Goal: Task Accomplishment & Management: Manage account settings

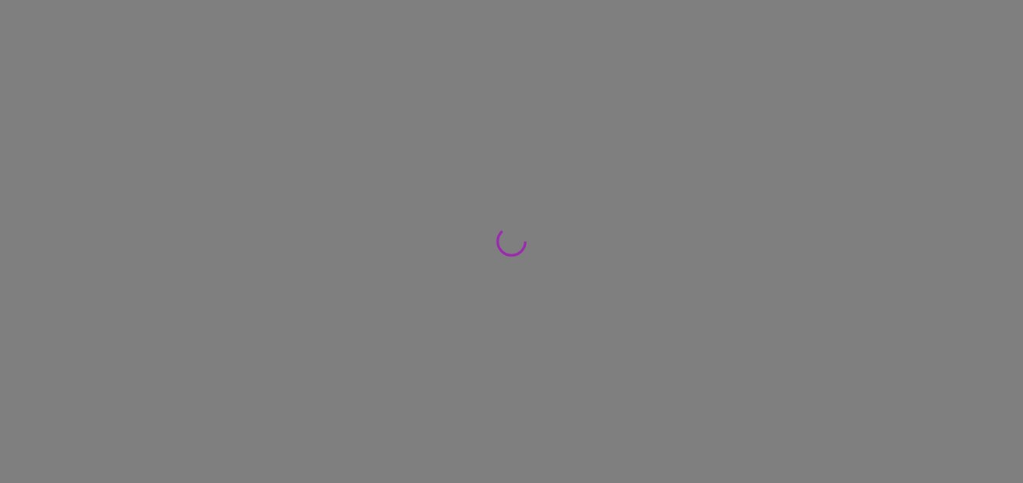
click at [108, 352] on div at bounding box center [511, 241] width 1023 height 483
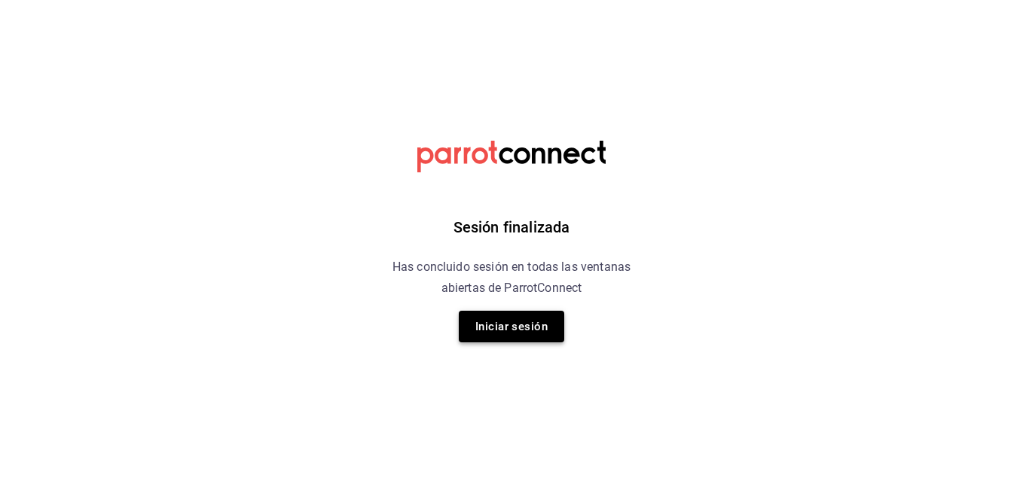
click at [498, 328] on button "Iniciar sesión" at bounding box center [511, 327] width 105 height 32
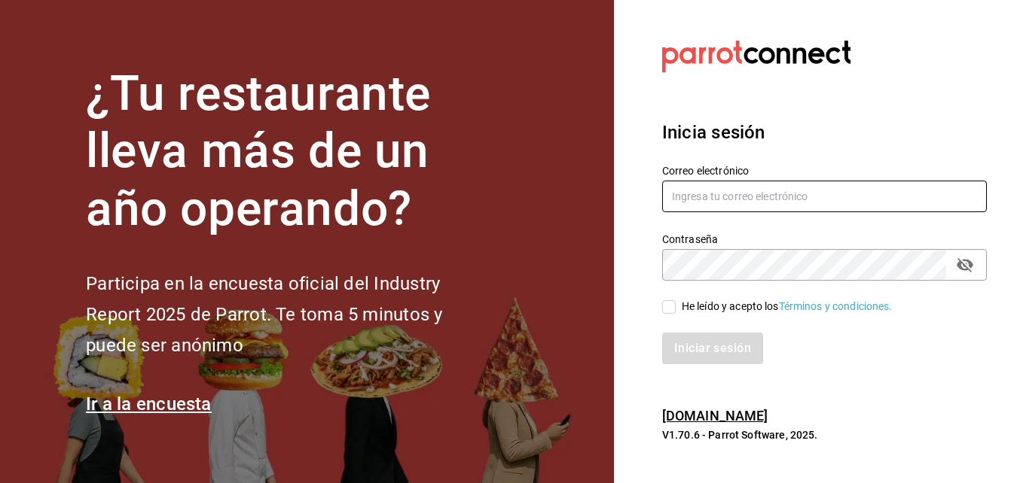
type input "gerenciamiraisaltillo@gmail.com"
click at [671, 310] on input "He leído y acepto los Términos y condiciones." at bounding box center [669, 307] width 14 height 14
checkbox input "true"
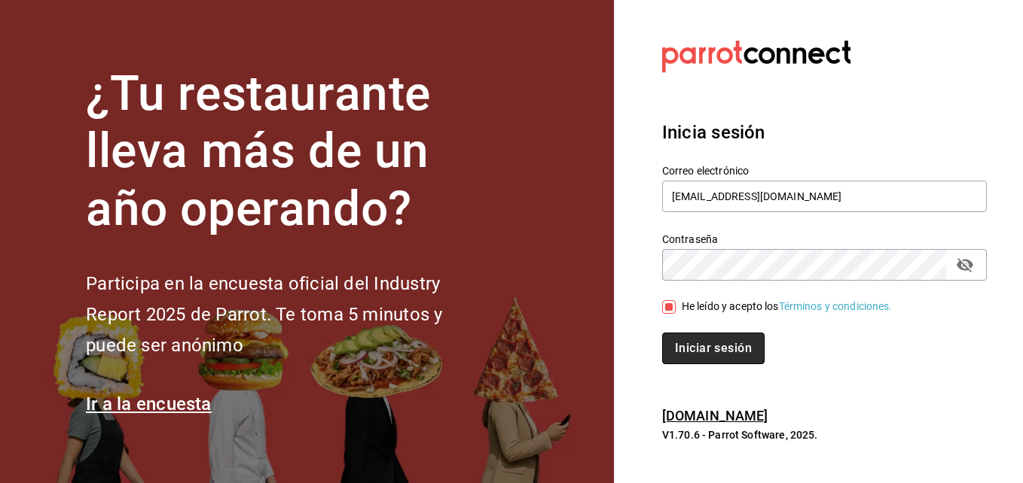
click at [675, 343] on button "Iniciar sesión" at bounding box center [713, 349] width 102 height 32
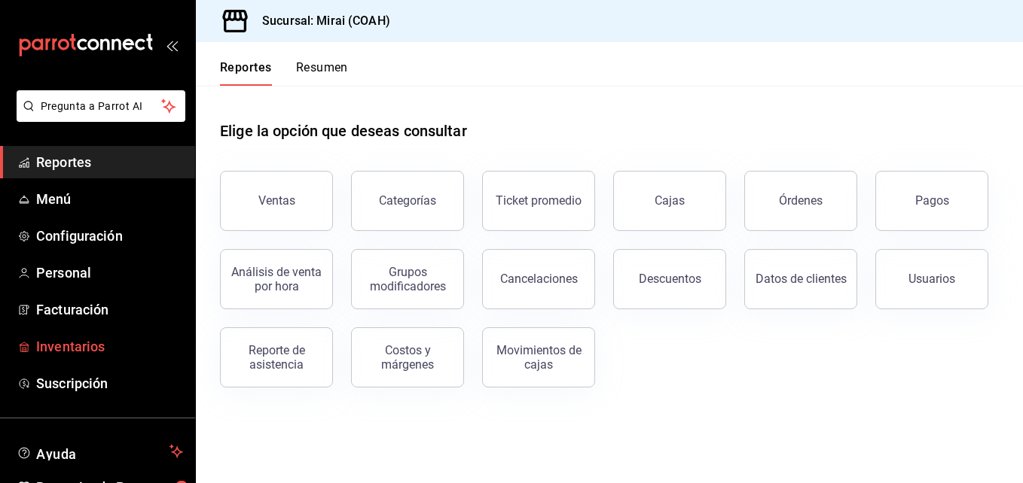
click at [56, 340] on span "Inventarios" at bounding box center [109, 347] width 147 height 20
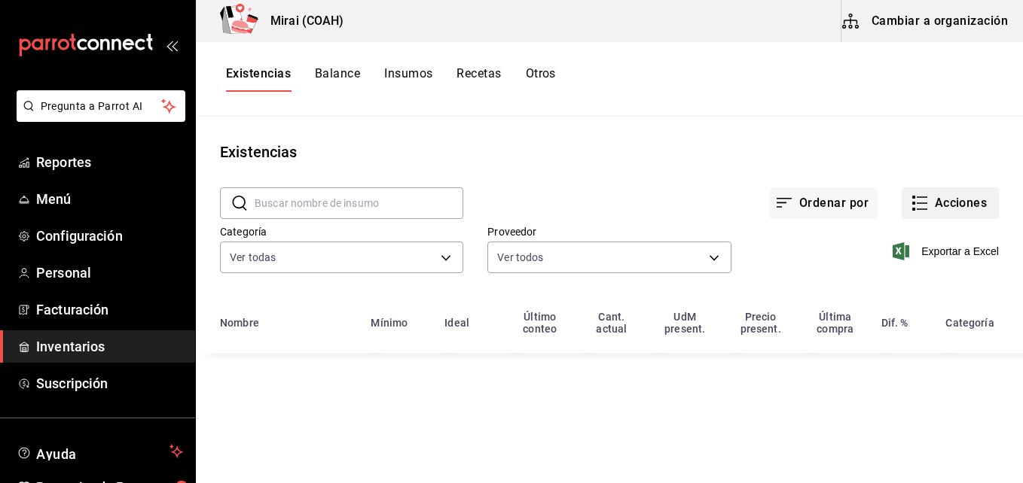
click at [929, 209] on button "Acciones" at bounding box center [949, 203] width 97 height 32
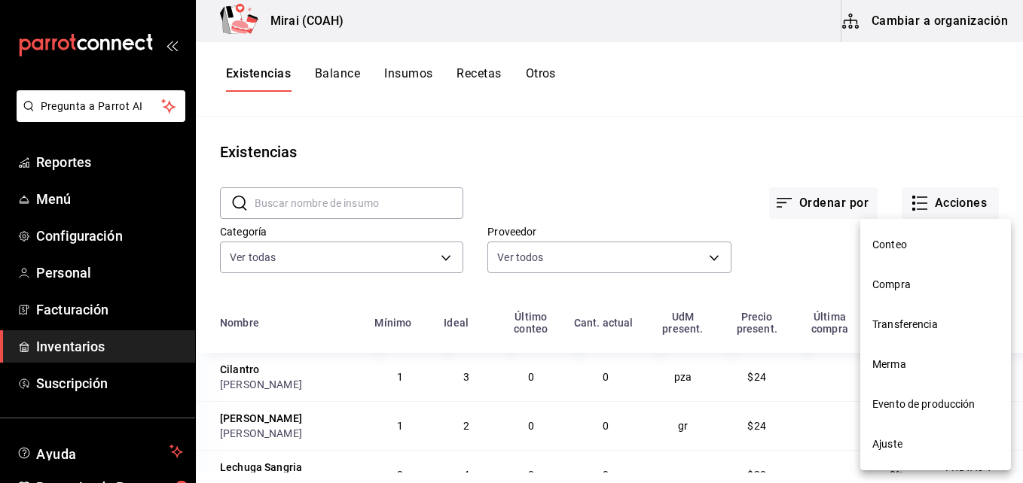
click at [885, 288] on span "Compra" at bounding box center [935, 285] width 127 height 16
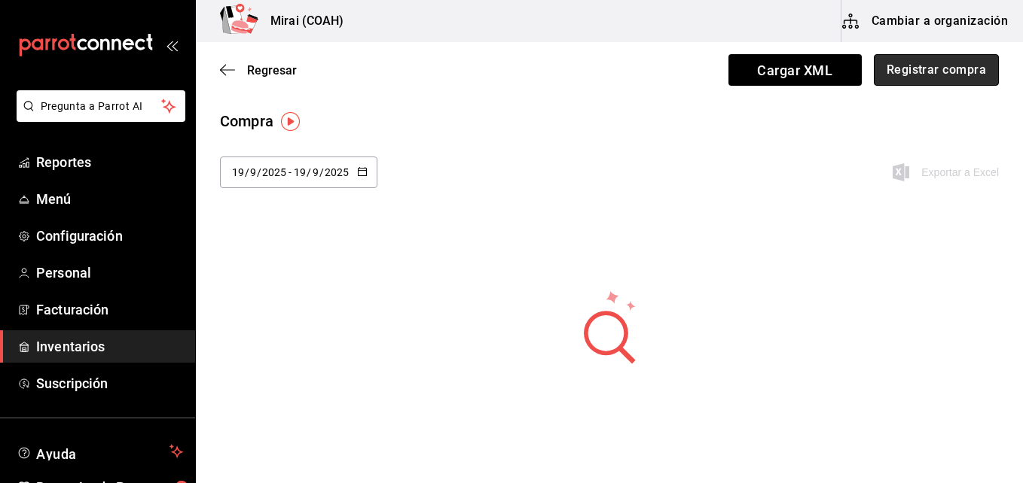
click at [877, 71] on button "Registrar compra" at bounding box center [935, 70] width 125 height 32
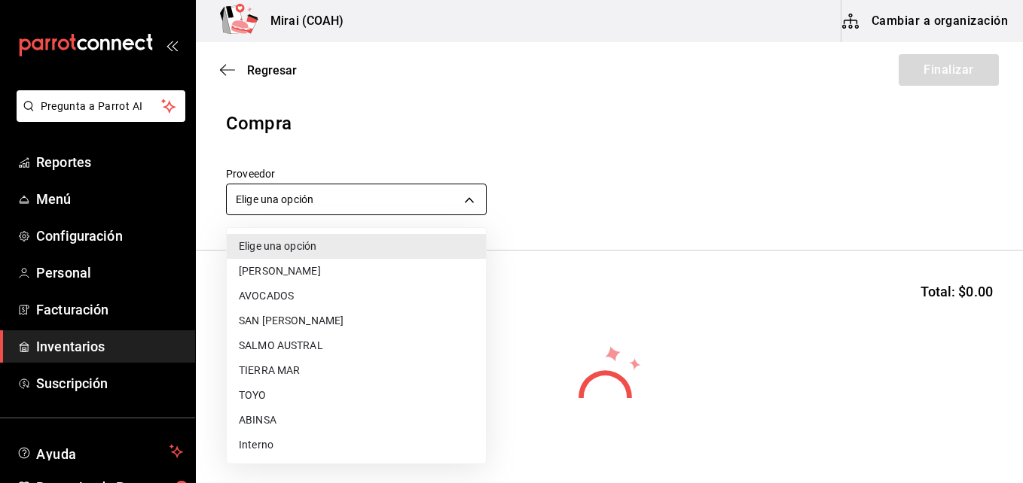
click at [319, 204] on body "Pregunta a Parrot AI Reportes Menú Configuración Personal Facturación Inventari…" at bounding box center [511, 199] width 1023 height 398
click at [261, 391] on li "TOYO" at bounding box center [356, 395] width 259 height 25
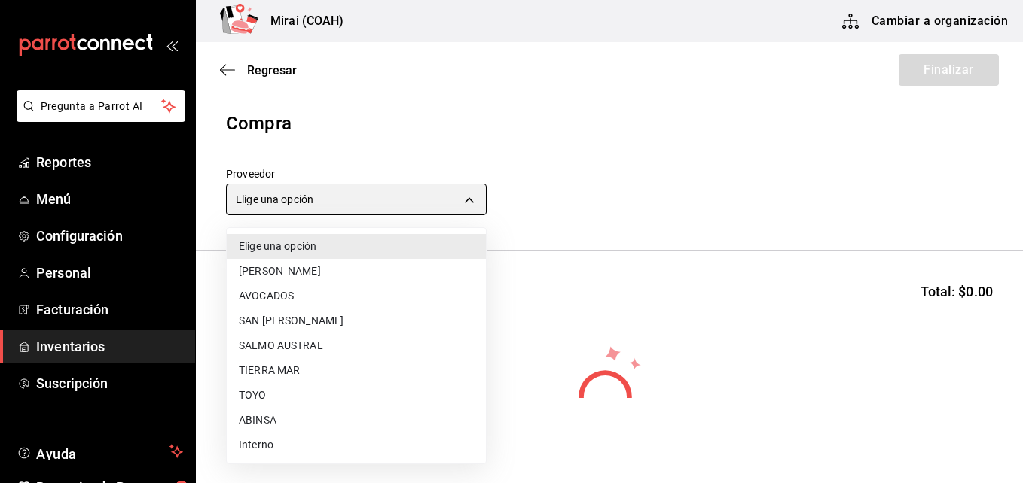
type input "e78d7275-026a-4e50-9875-693dd4ae81c7"
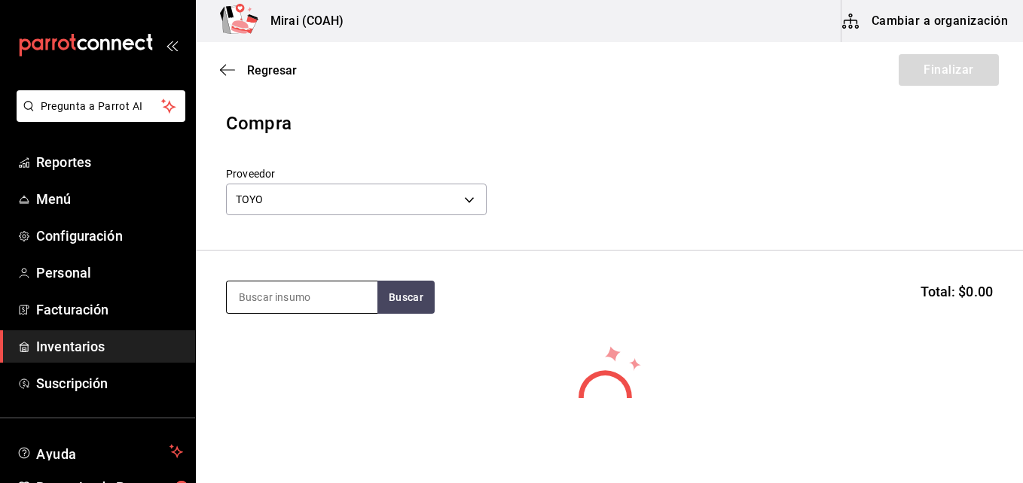
click at [272, 303] on input at bounding box center [302, 298] width 151 height 32
type input "KAN"
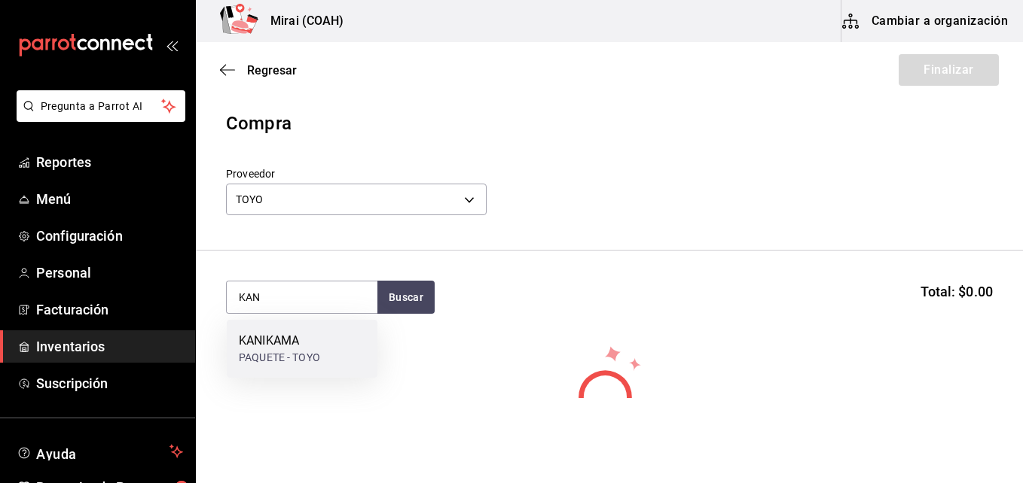
click at [323, 350] on div "KANIKAMA PAQUETE - TOYO" at bounding box center [302, 349] width 151 height 58
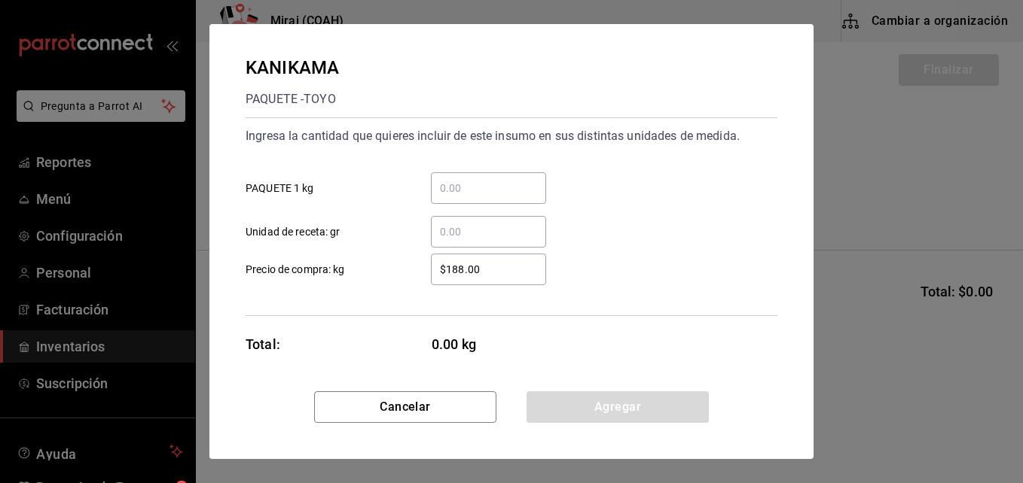
click at [441, 197] on input "​ PAQUETE 1 kg" at bounding box center [488, 188] width 115 height 18
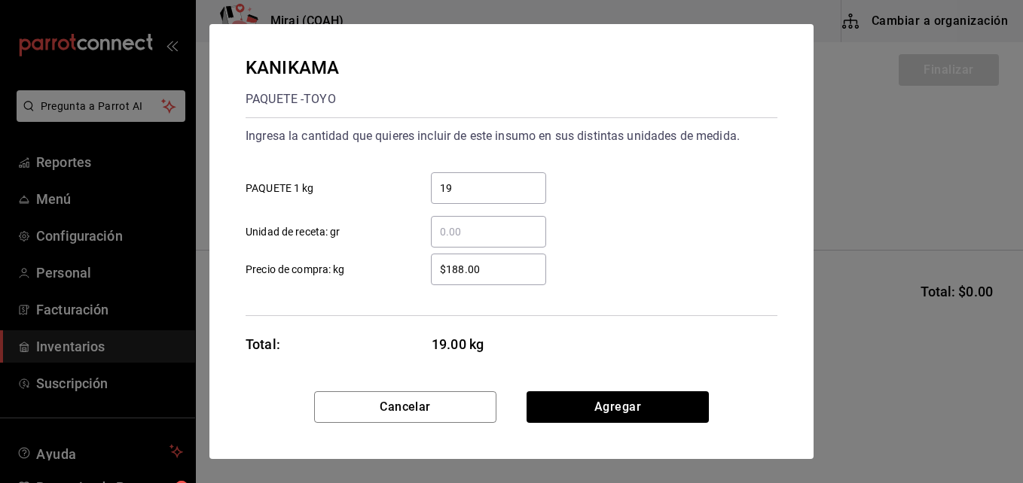
type input "1"
type input "2"
click at [453, 268] on input "$188.00" at bounding box center [488, 270] width 115 height 18
type input "$193.00"
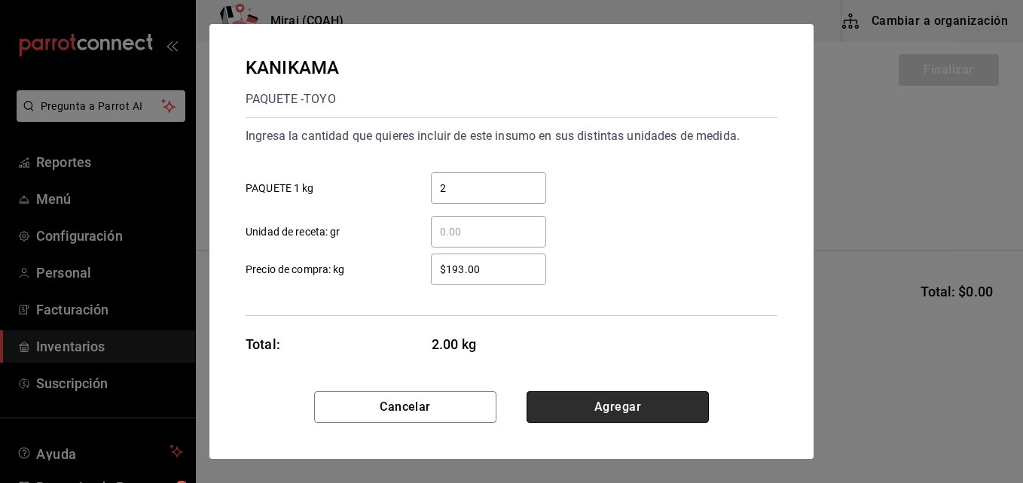
click at [568, 410] on button "Agregar" at bounding box center [617, 408] width 182 height 32
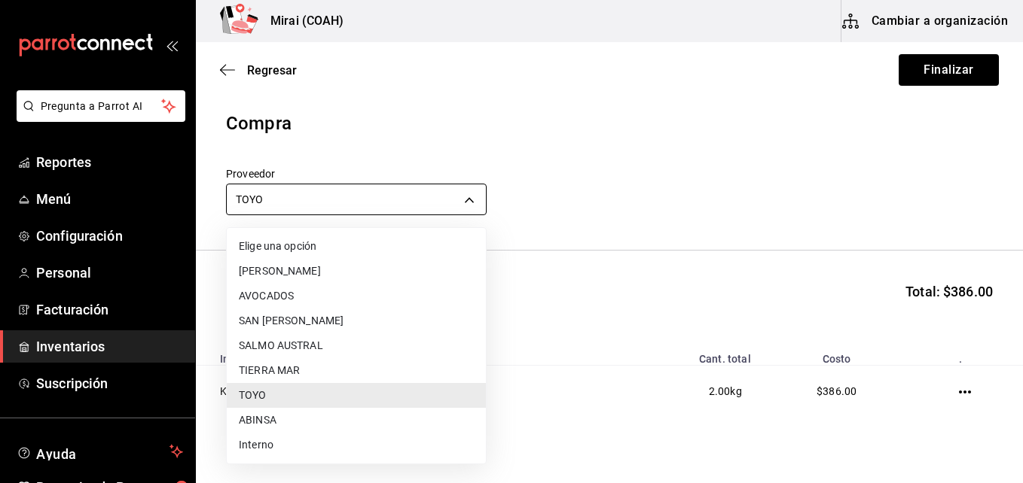
click at [391, 199] on body "Pregunta a Parrot AI Reportes Menú Configuración Personal Facturación Inventari…" at bounding box center [511, 199] width 1023 height 398
click at [523, 235] on div at bounding box center [511, 241] width 1023 height 483
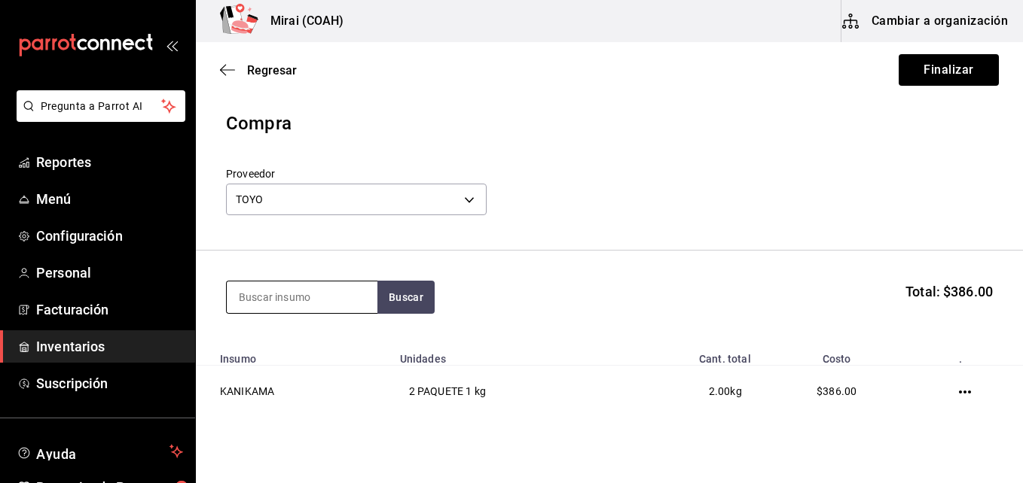
click at [288, 309] on input at bounding box center [302, 298] width 151 height 32
type input "UNAG"
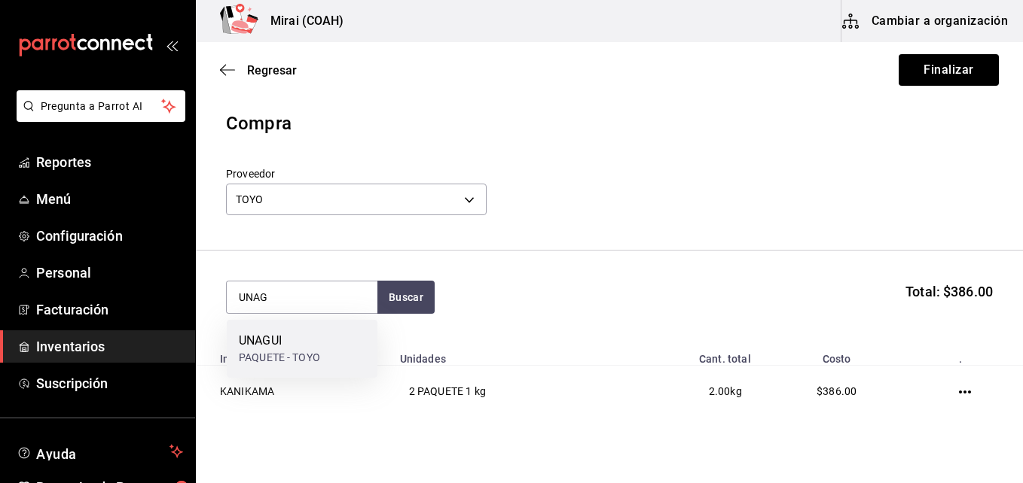
click at [291, 346] on div "UNAGUI" at bounding box center [279, 341] width 81 height 18
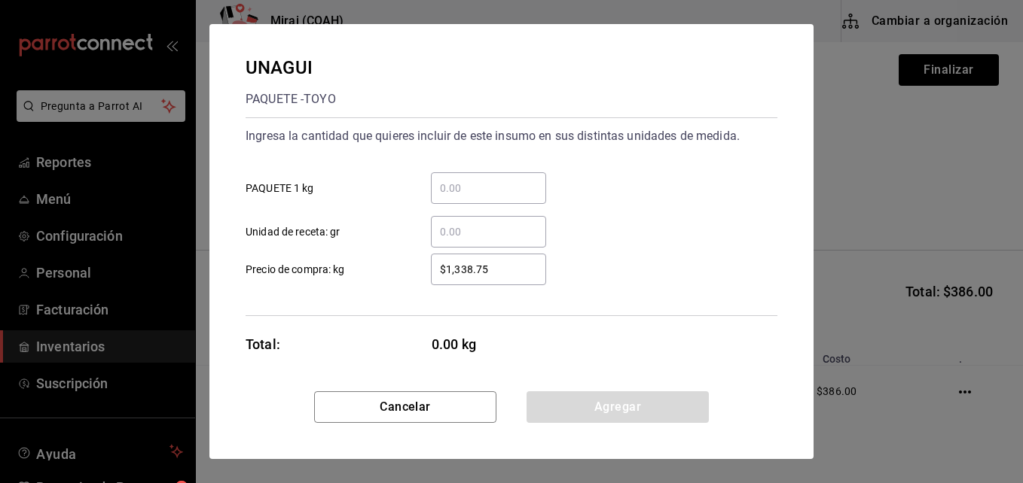
click at [441, 184] on input "​ PAQUETE 1 kg" at bounding box center [488, 188] width 115 height 18
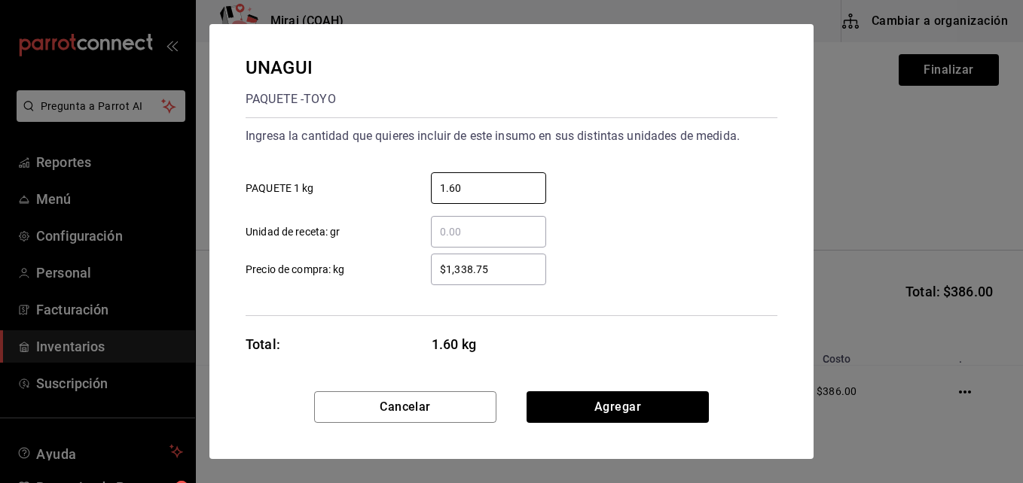
type input "1.60"
click at [498, 272] on input "$1,338.75" at bounding box center [488, 270] width 115 height 18
type input "$562.50"
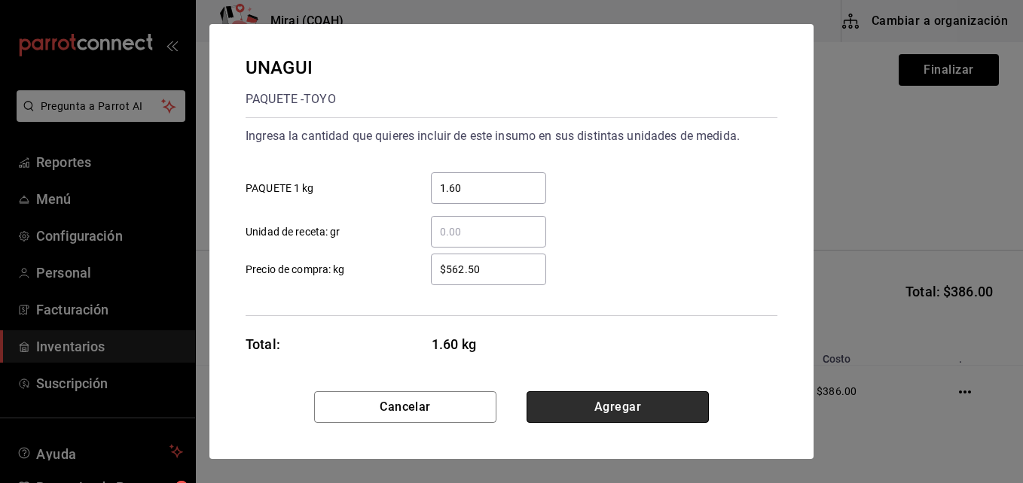
click at [569, 420] on button "Agregar" at bounding box center [617, 408] width 182 height 32
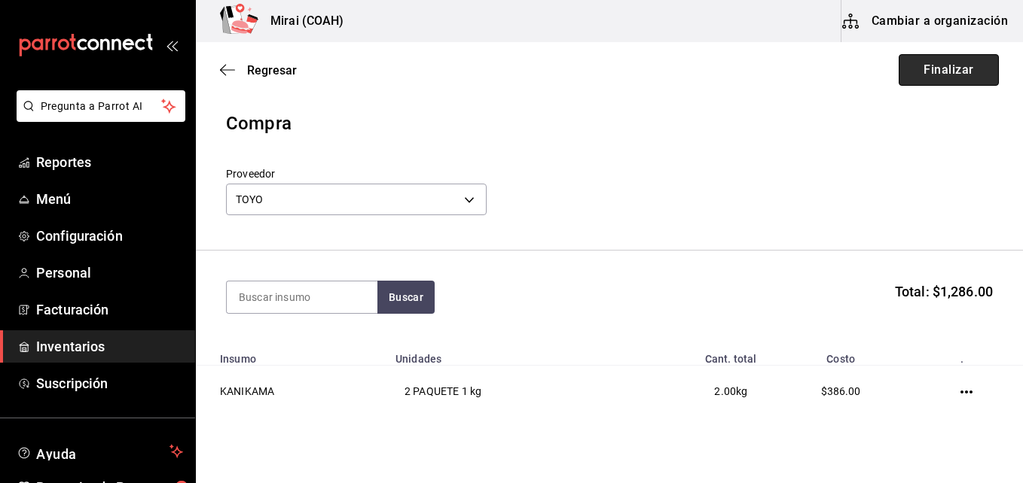
click at [950, 63] on button "Finalizar" at bounding box center [948, 70] width 100 height 32
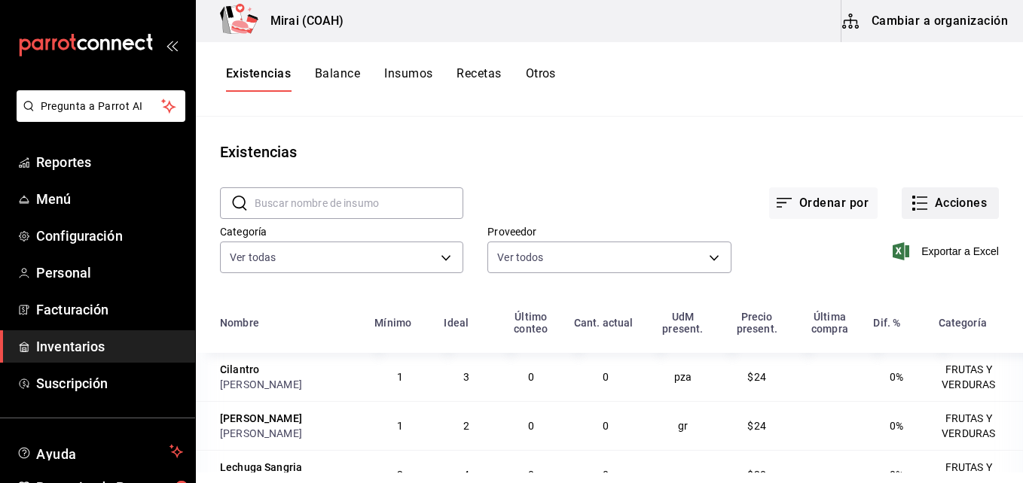
click at [916, 202] on icon "button" at bounding box center [919, 203] width 18 height 18
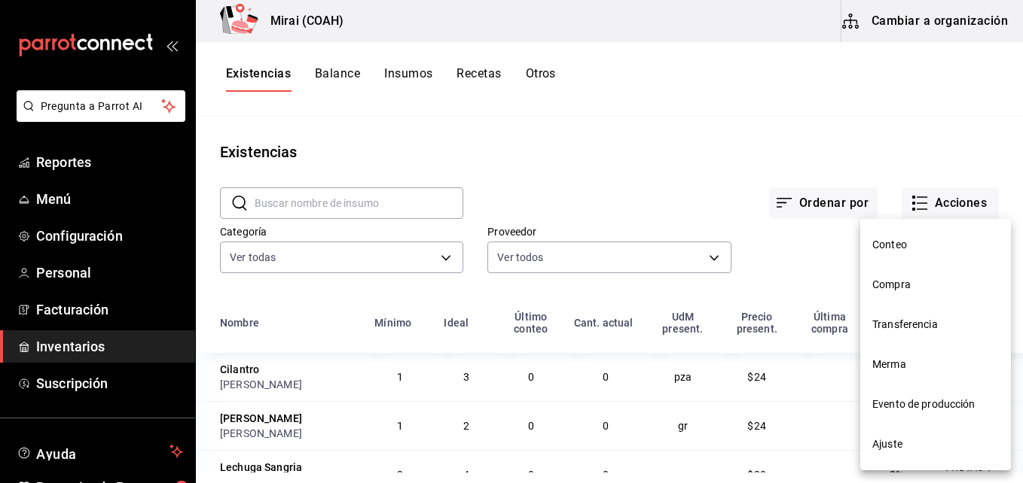
click at [882, 289] on span "Compra" at bounding box center [935, 285] width 127 height 16
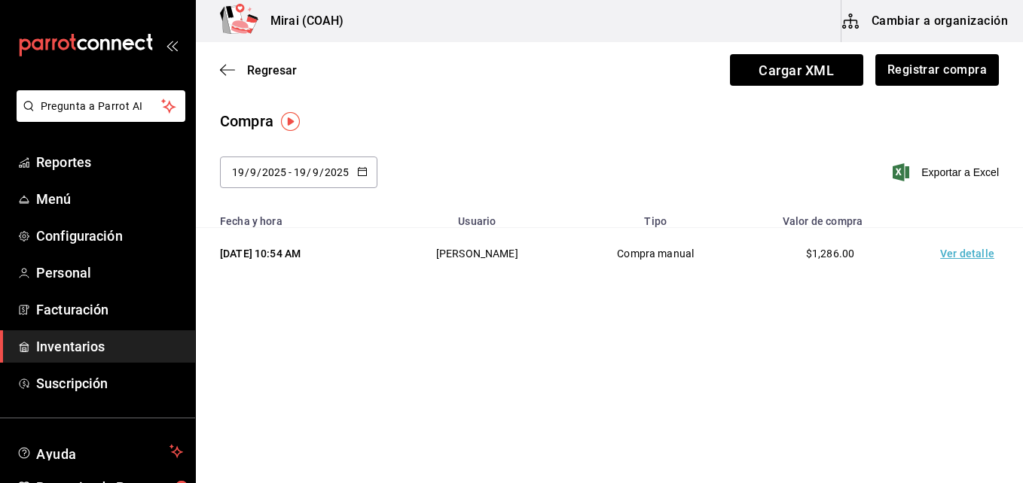
click at [366, 173] on icon "button" at bounding box center [362, 171] width 11 height 11
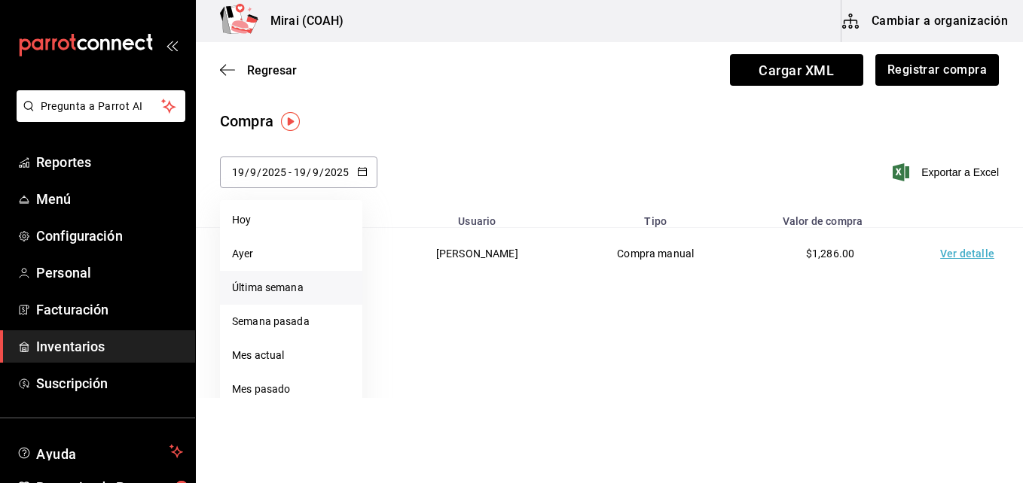
click at [266, 290] on li "Última semana" at bounding box center [291, 288] width 142 height 34
type input "[DATE]"
type input "14"
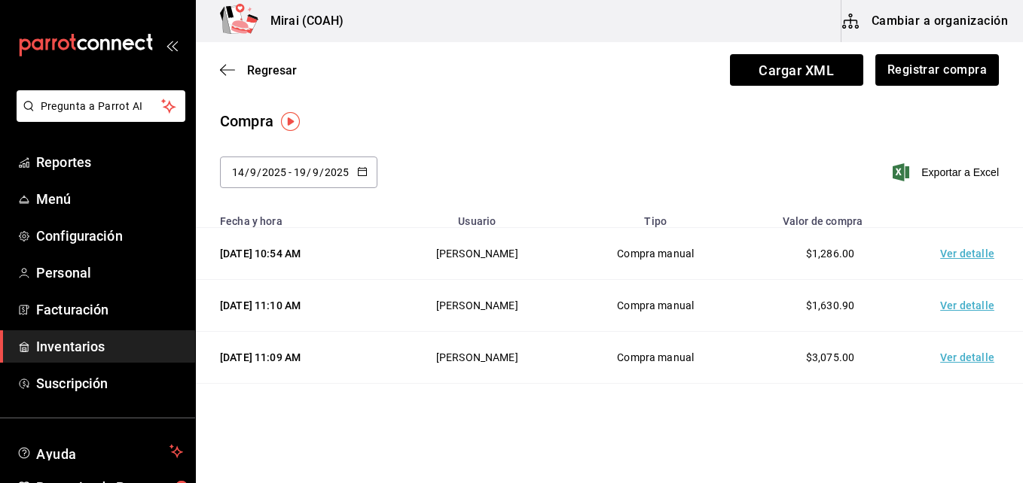
click at [942, 301] on td "Ver detalle" at bounding box center [969, 306] width 105 height 52
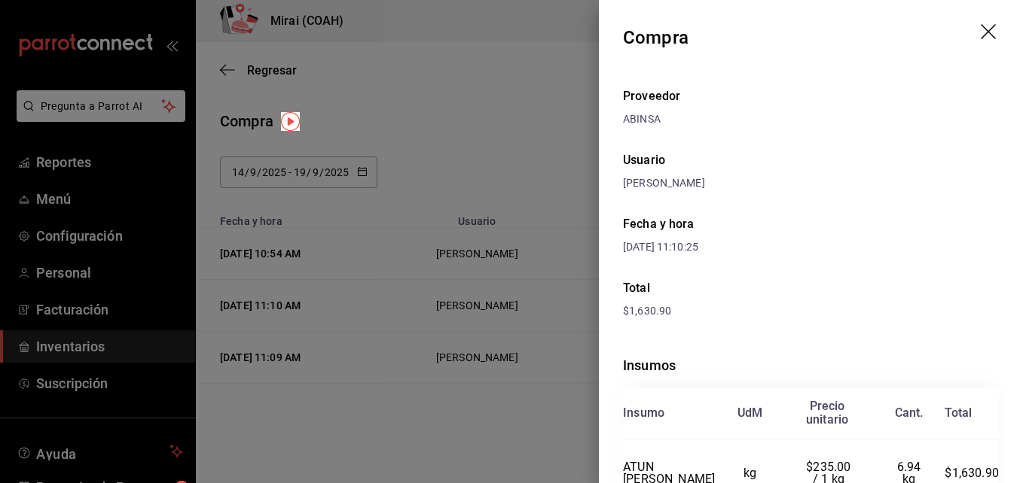
scroll to position [72, 0]
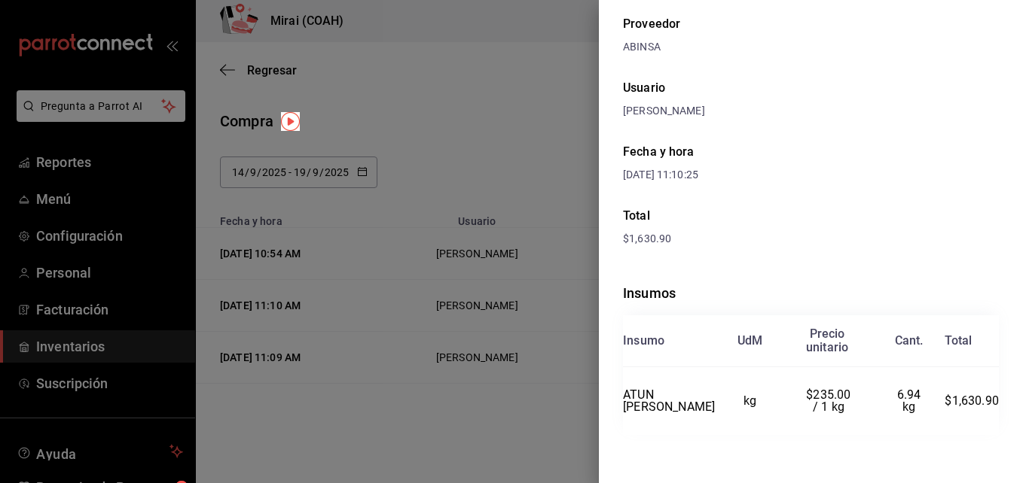
click at [562, 81] on div at bounding box center [511, 241] width 1023 height 483
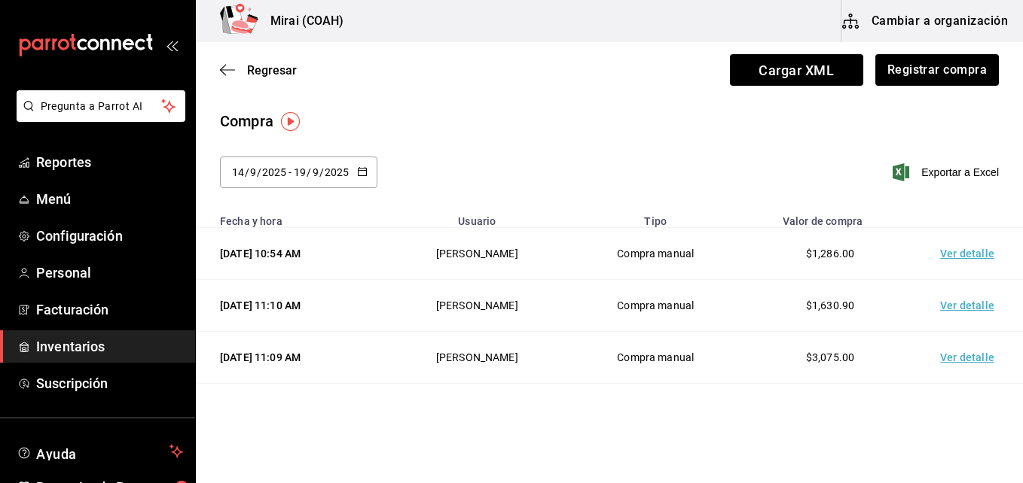
click at [937, 356] on td "Ver detalle" at bounding box center [969, 358] width 105 height 52
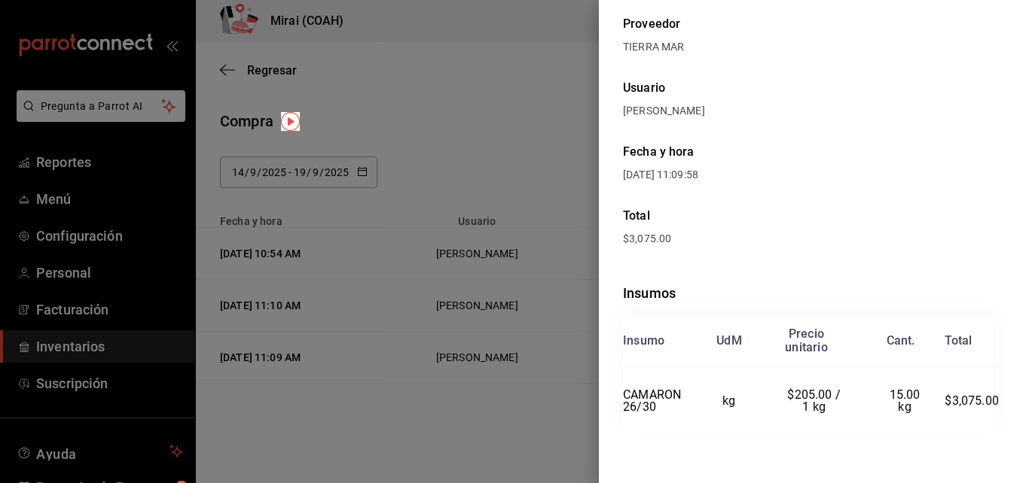
click at [417, 431] on div at bounding box center [511, 241] width 1023 height 483
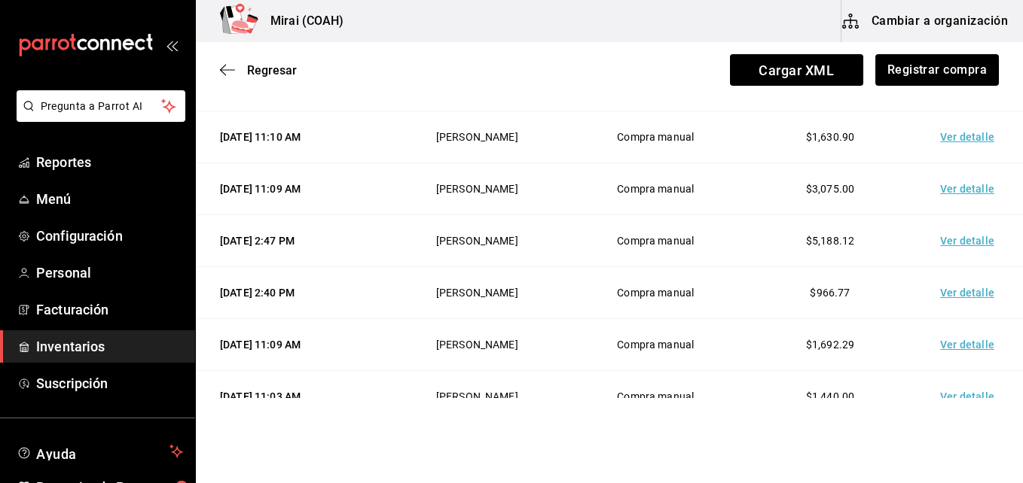
scroll to position [181, 0]
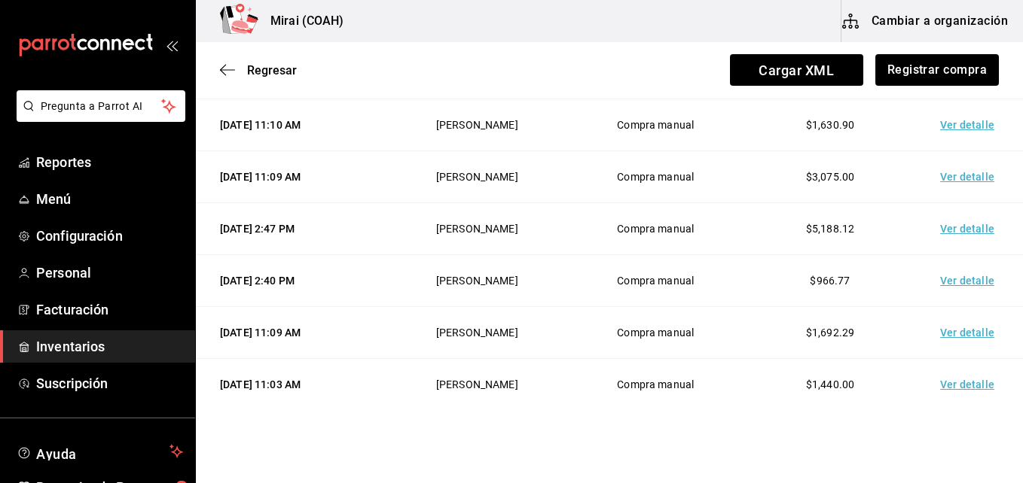
click at [946, 185] on td "Ver detalle" at bounding box center [969, 177] width 105 height 52
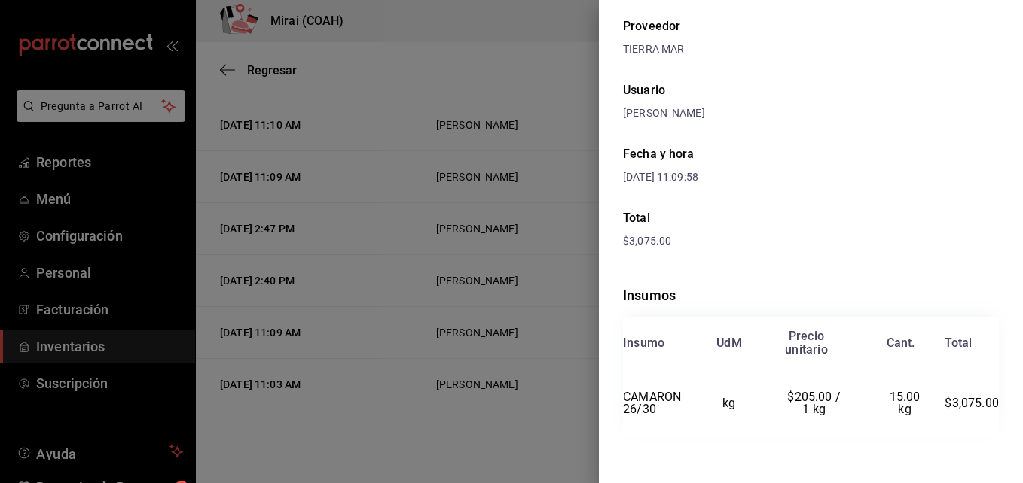
scroll to position [72, 0]
click at [459, 434] on div at bounding box center [511, 241] width 1023 height 483
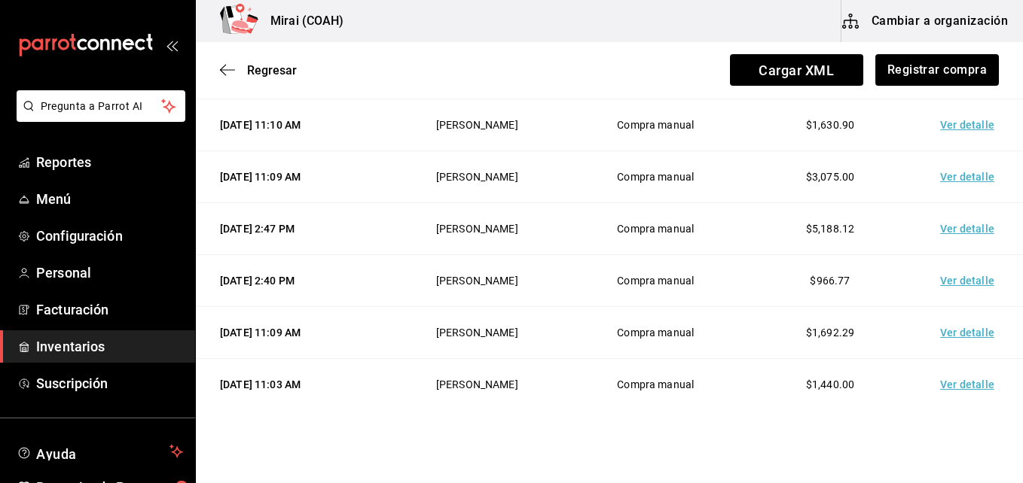
click at [940, 232] on td "Ver detalle" at bounding box center [969, 229] width 105 height 52
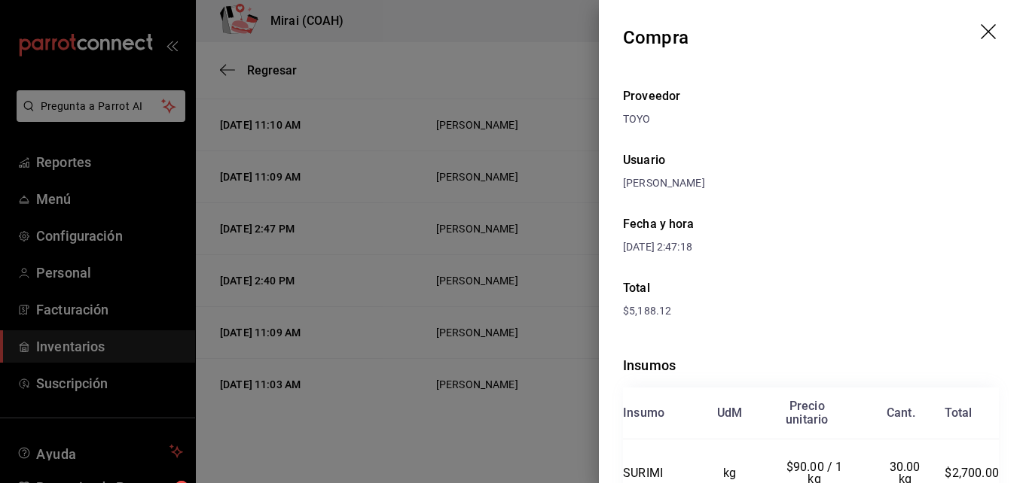
click at [968, 33] on header "Compra" at bounding box center [811, 37] width 424 height 75
click at [980, 36] on icon "drag" at bounding box center [989, 33] width 18 height 18
